Goal: Task Accomplishment & Management: Use online tool/utility

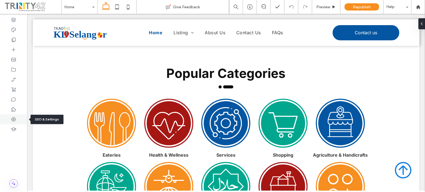
click at [16, 117] on div at bounding box center [13, 120] width 27 height 10
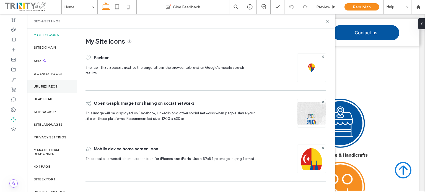
click at [59, 88] on div "URL Redirect" at bounding box center [52, 86] width 50 height 13
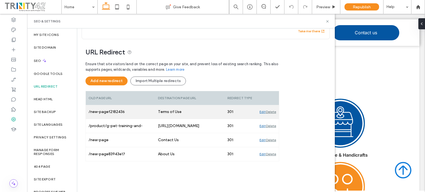
scroll to position [9, 0]
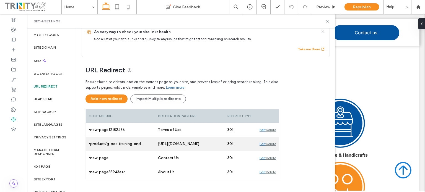
click at [186, 143] on div "[URL][DOMAIN_NAME]" at bounding box center [190, 144] width 70 height 14
click at [188, 143] on div "[URL][DOMAIN_NAME]" at bounding box center [190, 144] width 70 height 14
click at [262, 143] on div "Edit" at bounding box center [263, 144] width 6 height 14
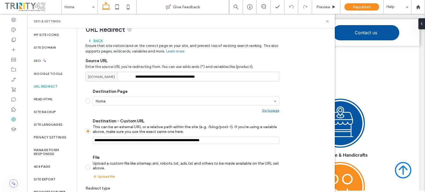
scroll to position [58, 0]
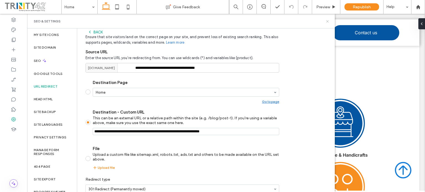
click at [328, 22] on icon at bounding box center [328, 21] width 4 height 4
